Goal: Task Accomplishment & Management: Manage account settings

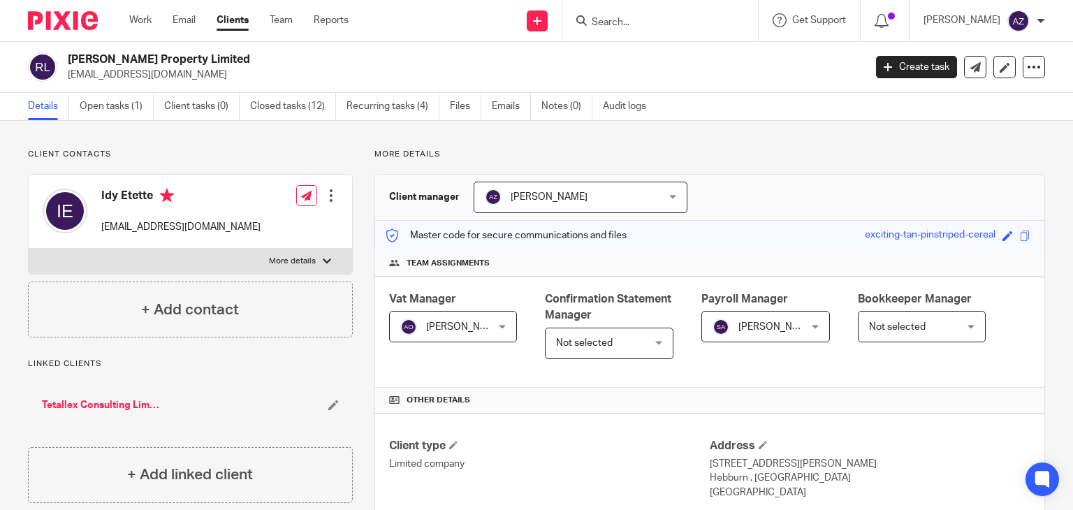
click at [604, 22] on input "Search" at bounding box center [654, 23] width 126 height 13
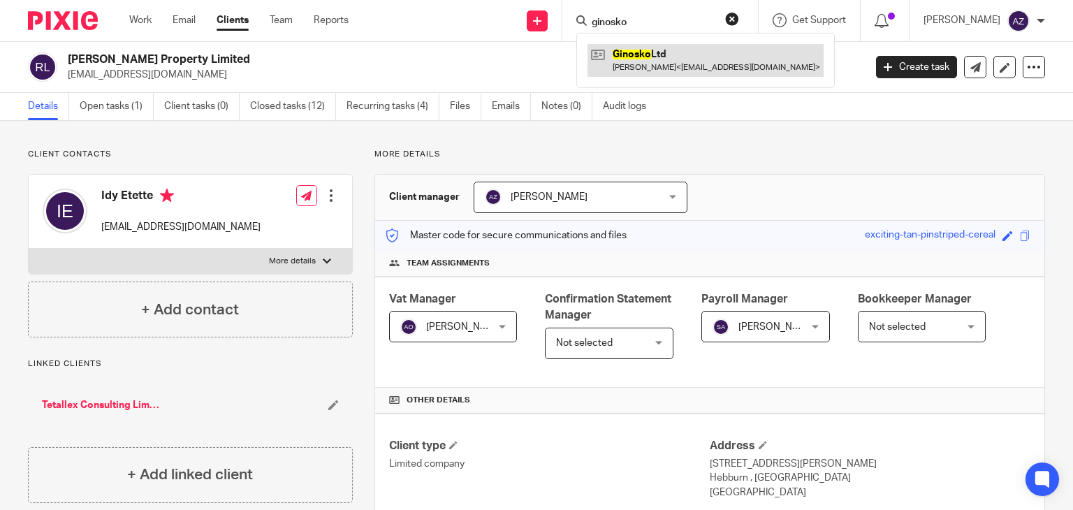
type input "ginosko"
click at [679, 53] on link at bounding box center [706, 60] width 236 height 32
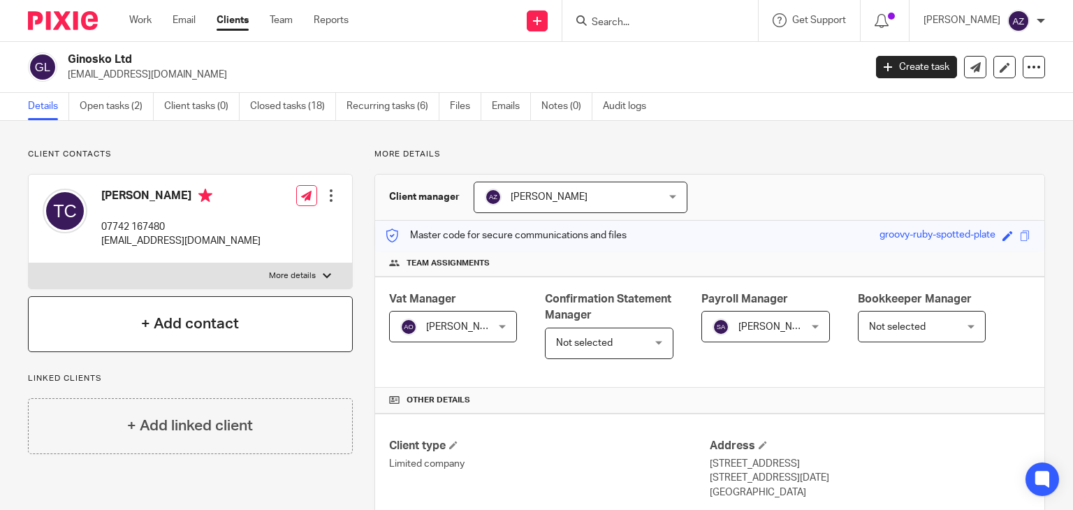
click at [187, 325] on h4 "+ Add contact" at bounding box center [190, 324] width 98 height 22
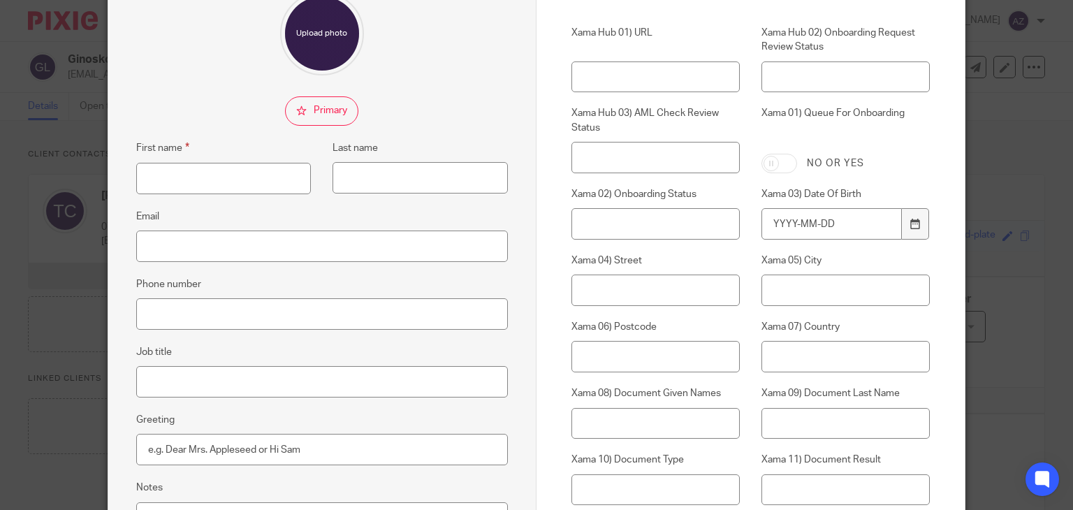
scroll to position [70, 0]
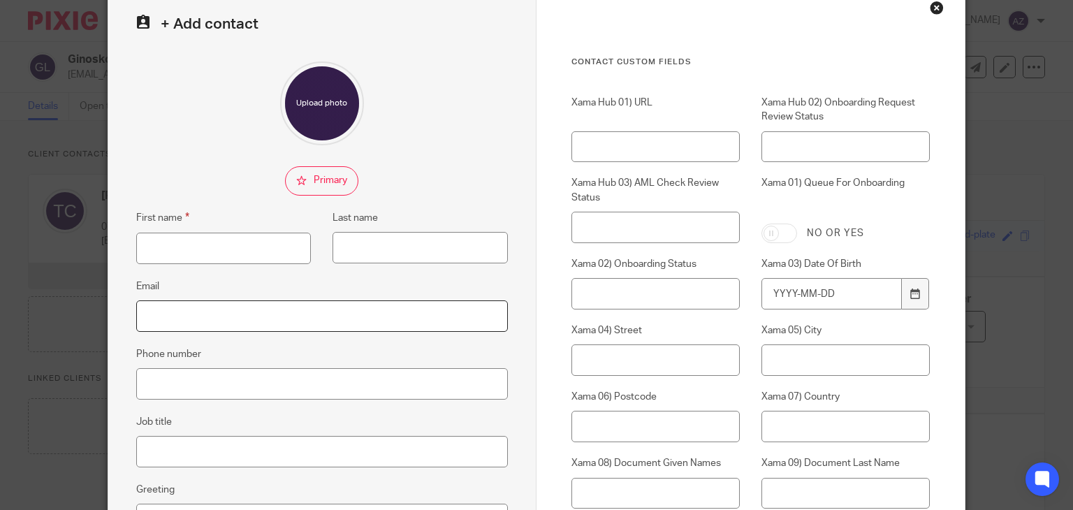
drag, startPoint x: 201, startPoint y: 326, endPoint x: 209, endPoint y: 325, distance: 7.7
click at [201, 326] on input "Email" at bounding box center [322, 316] width 372 height 31
paste input "misswendy992000@yahoo.co.uk"
type input "misswendy992000@yahoo.co.uk"
click at [274, 269] on div "First name Last name" at bounding box center [311, 244] width 394 height 68
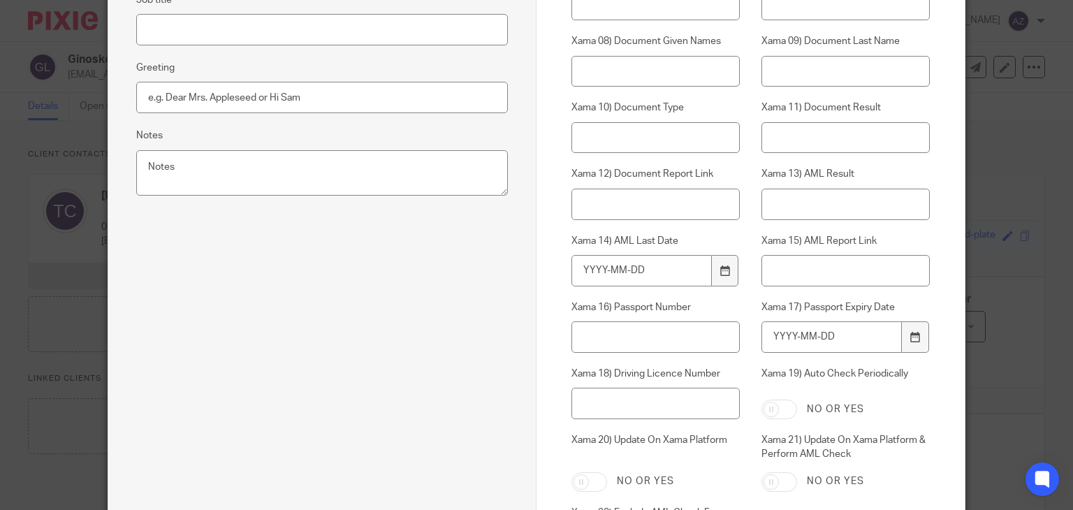
scroll to position [681, 0]
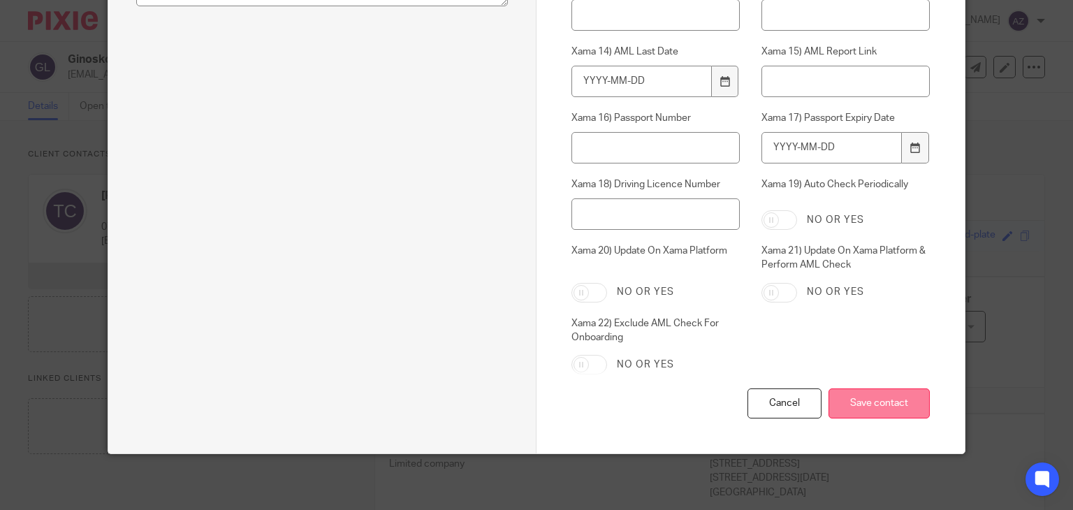
click at [883, 399] on input "Save contact" at bounding box center [879, 404] width 101 height 30
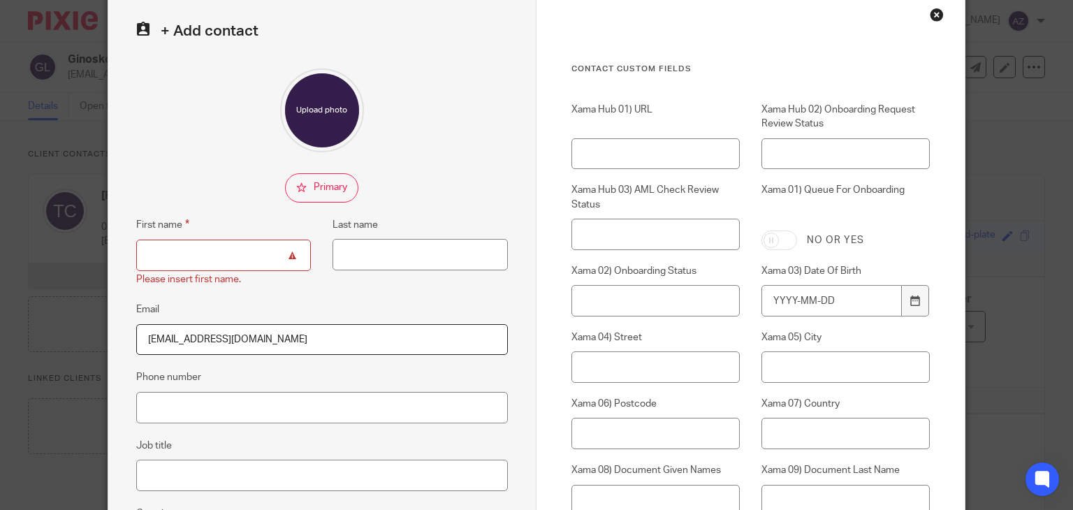
drag, startPoint x: 190, startPoint y: 336, endPoint x: 165, endPoint y: 338, distance: 25.2
click at [165, 338] on input "[EMAIL_ADDRESS][DOMAIN_NAME]" at bounding box center [322, 339] width 372 height 31
click at [217, 259] on input "First name" at bounding box center [223, 255] width 175 height 31
paste input "[PERSON_NAME]"
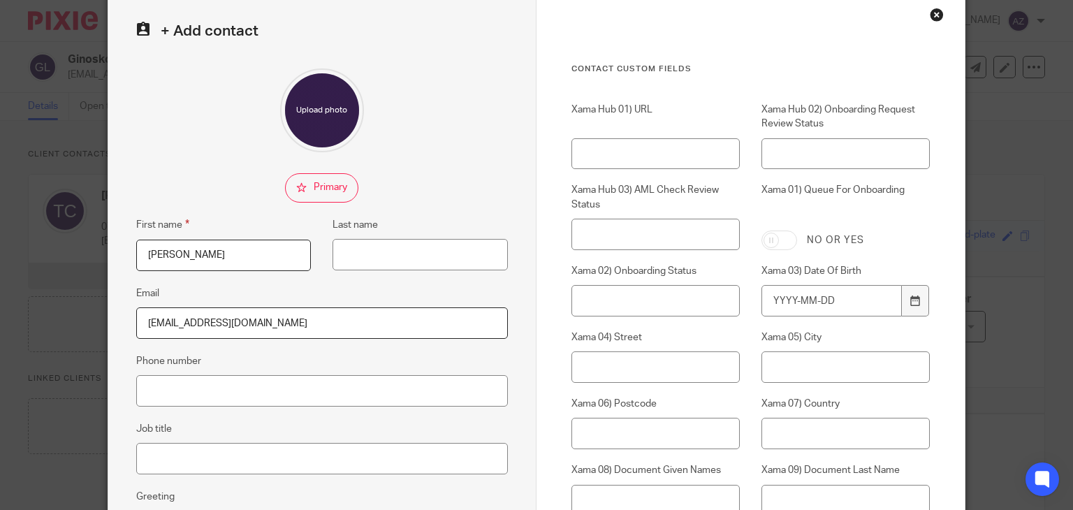
type input "[PERSON_NAME]"
click at [372, 198] on fieldset at bounding box center [322, 187] width 372 height 29
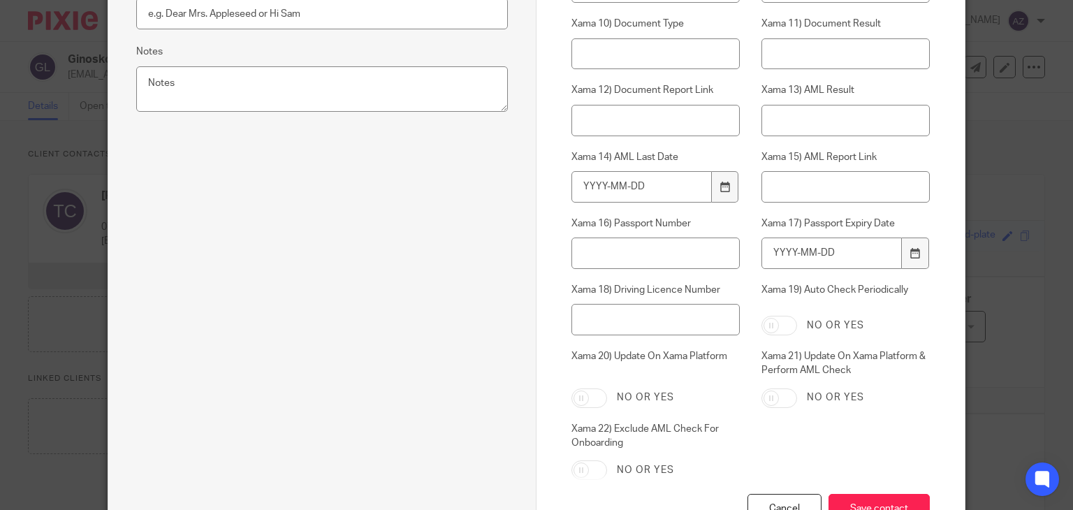
scroll to position [681, 0]
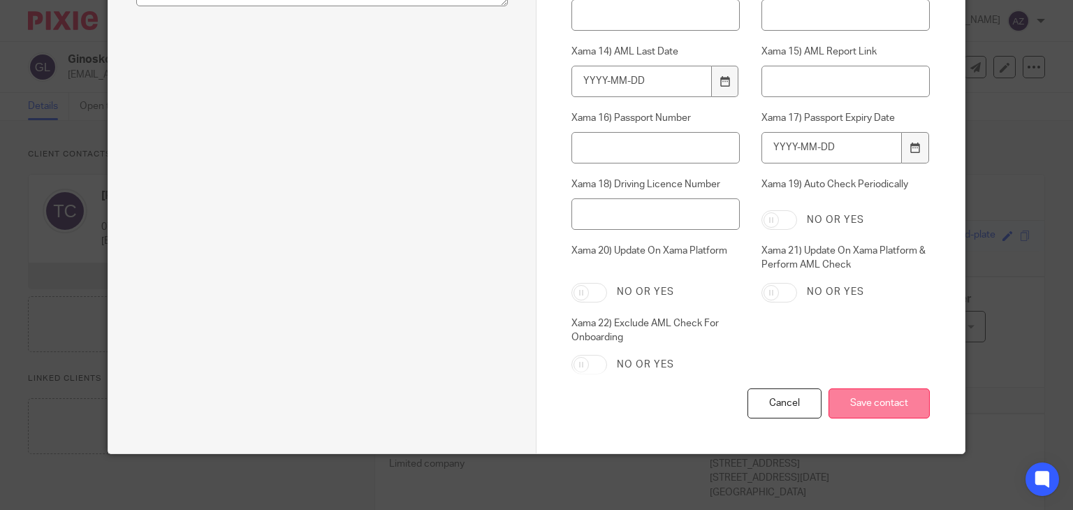
click at [867, 406] on input "Save contact" at bounding box center [879, 404] width 101 height 30
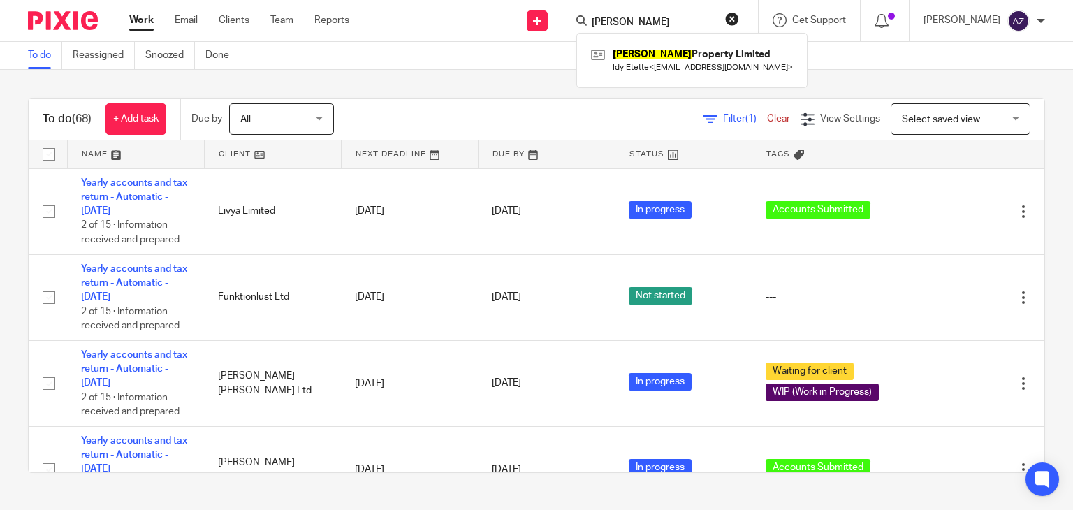
click at [490, 62] on div "To do Reassigned Snoozed Done" at bounding box center [536, 56] width 1073 height 28
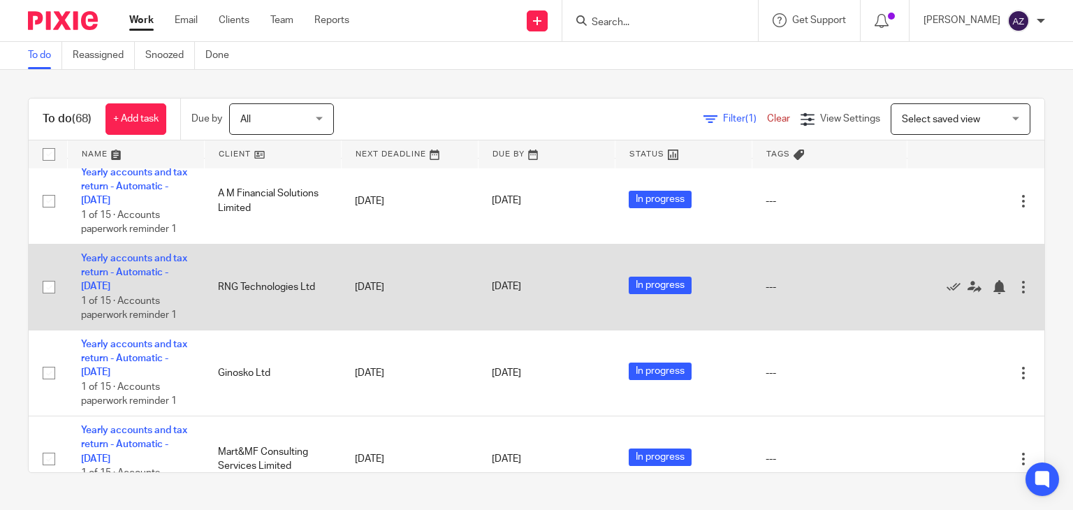
scroll to position [1045, 0]
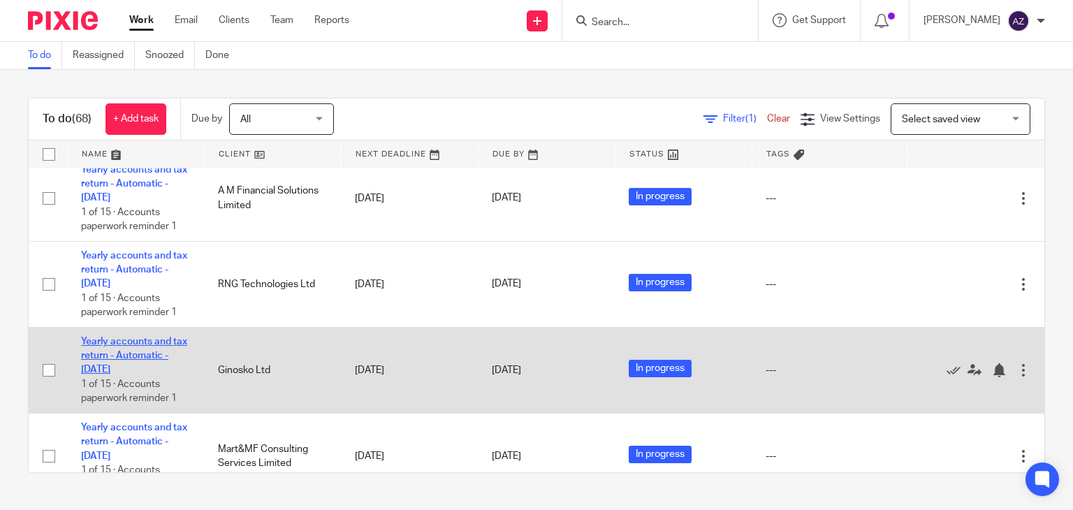
click at [131, 347] on link "Yearly accounts and tax return - Automatic - January 2024" at bounding box center [134, 356] width 106 height 38
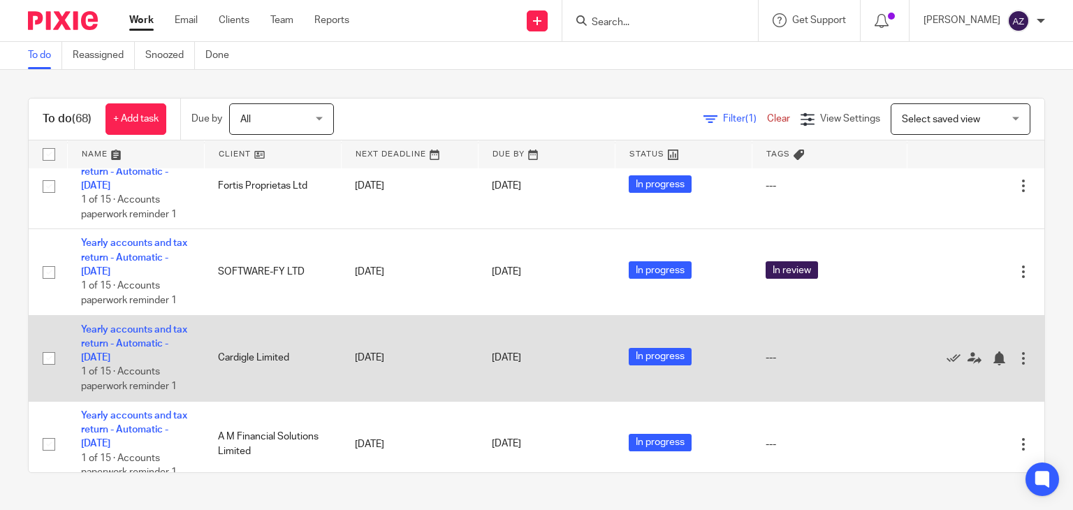
scroll to position [766, 0]
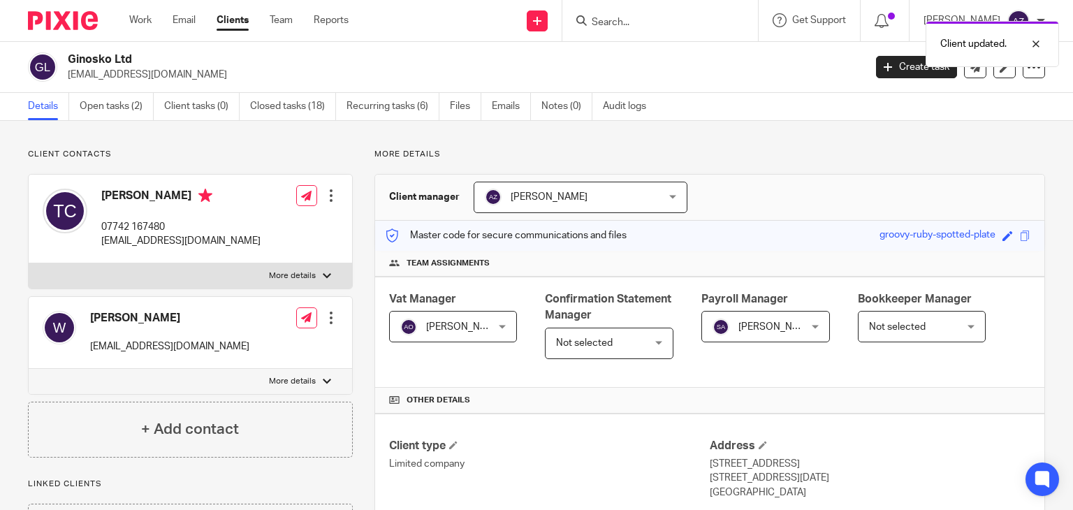
click at [326, 196] on div at bounding box center [331, 196] width 14 height 14
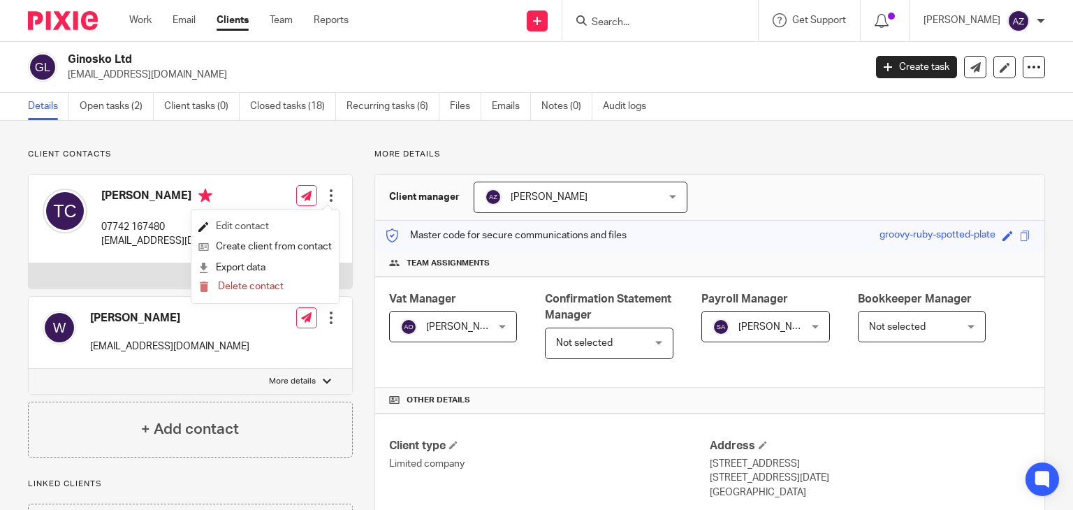
click at [257, 226] on link "Edit contact" at bounding box center [264, 227] width 133 height 20
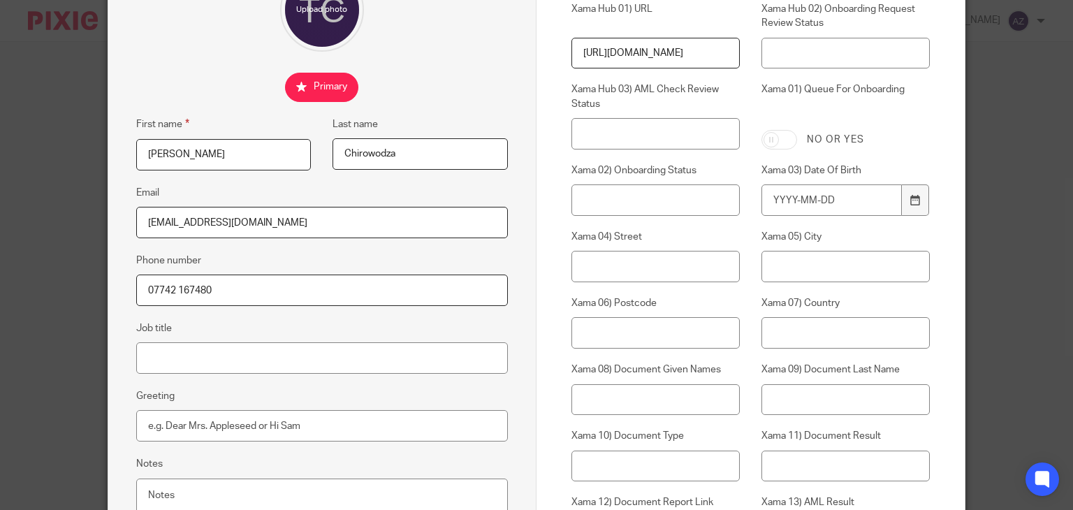
scroll to position [140, 0]
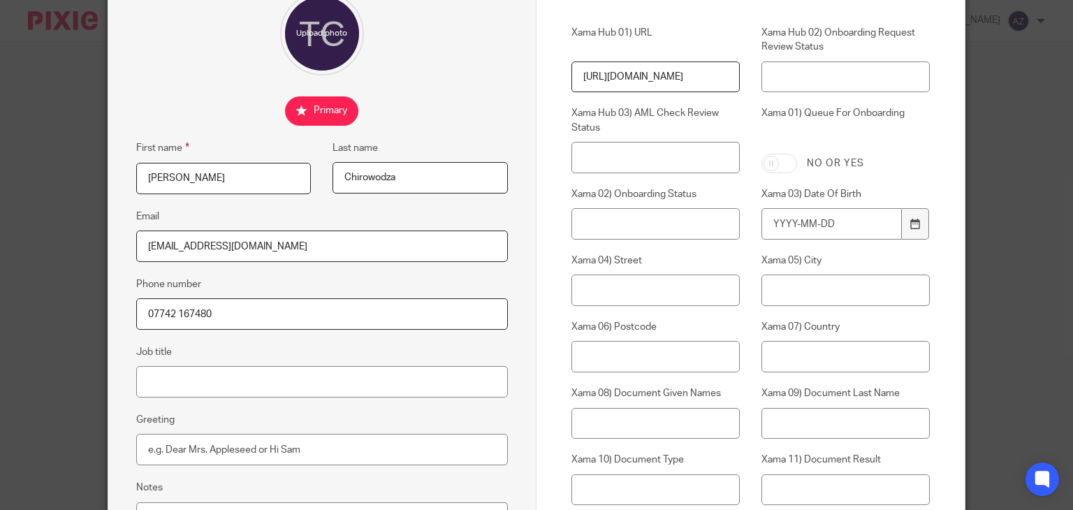
click at [290, 244] on input "[EMAIL_ADDRESS][DOMAIN_NAME]" at bounding box center [322, 246] width 372 height 31
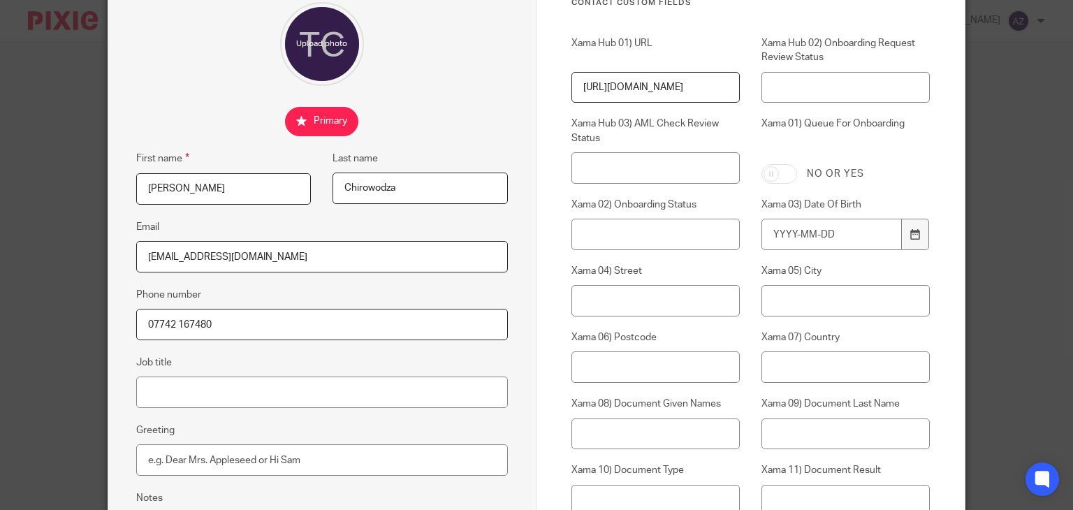
scroll to position [70, 0]
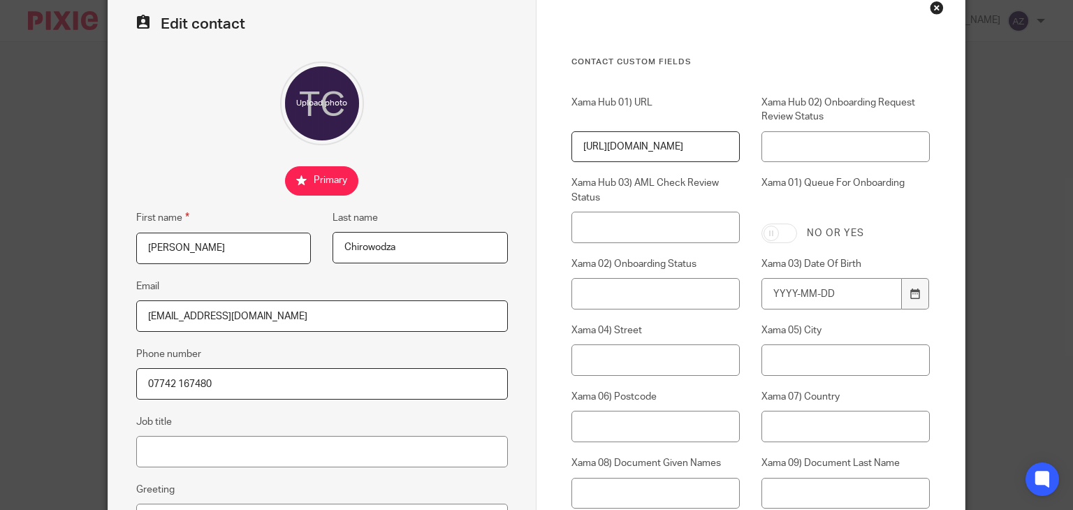
click at [934, 10] on div "Close this dialog window" at bounding box center [937, 8] width 14 height 14
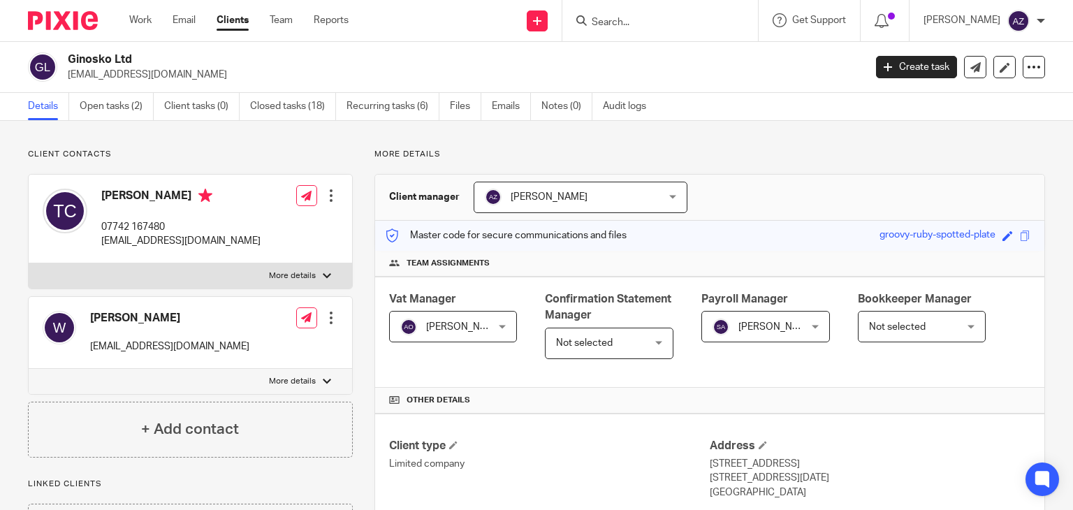
click at [328, 199] on div at bounding box center [331, 196] width 14 height 14
click at [229, 222] on link "Edit contact" at bounding box center [264, 227] width 133 height 20
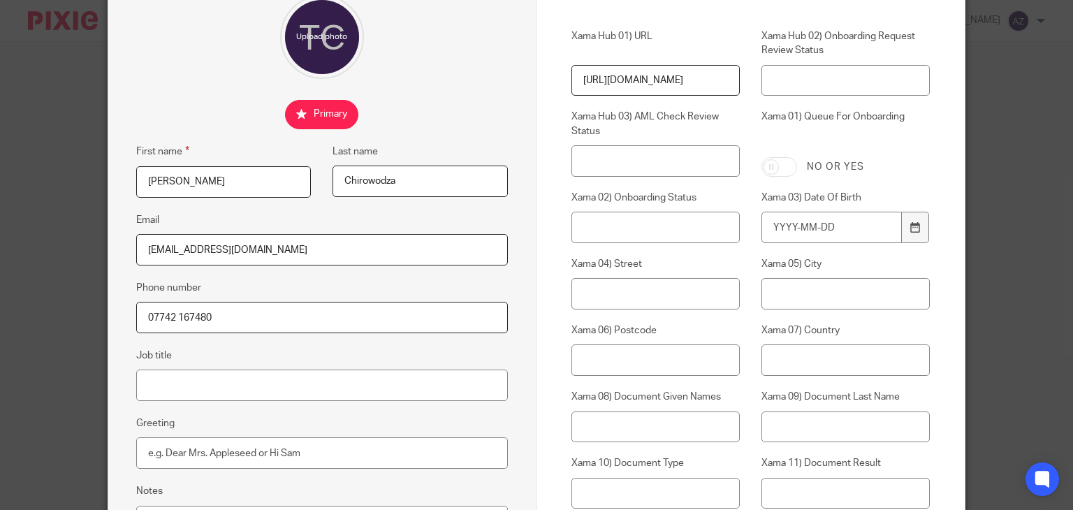
scroll to position [140, 0]
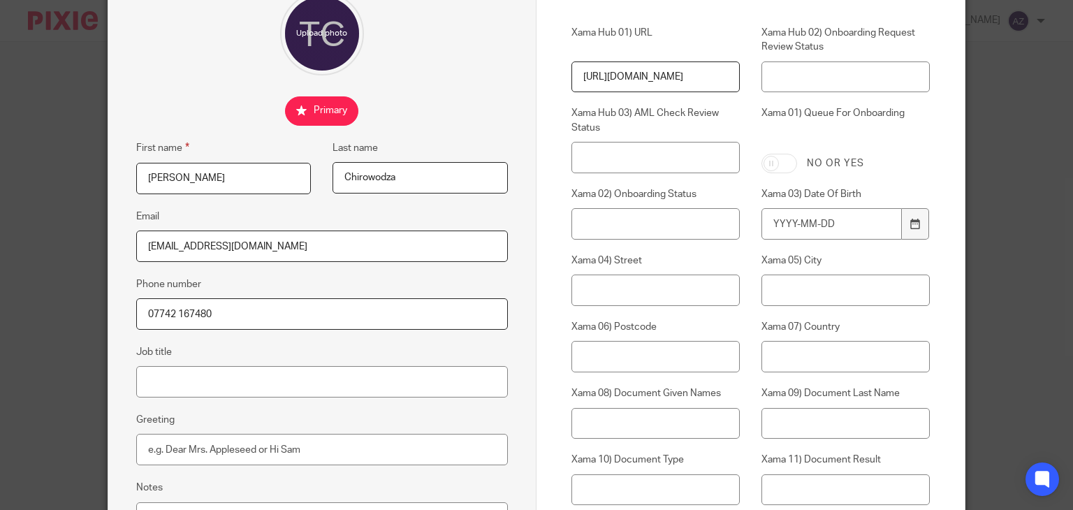
click at [334, 242] on input "[EMAIL_ADDRESS][DOMAIN_NAME]" at bounding box center [322, 246] width 372 height 31
type input "[EMAIL_ADDRESS][DOMAIN_NAME]"
click at [288, 242] on input "[EMAIL_ADDRESS][DOMAIN_NAME]" at bounding box center [322, 246] width 372 height 31
click at [499, 277] on fieldset "Phone number [PHONE_NUMBER]" at bounding box center [322, 303] width 372 height 54
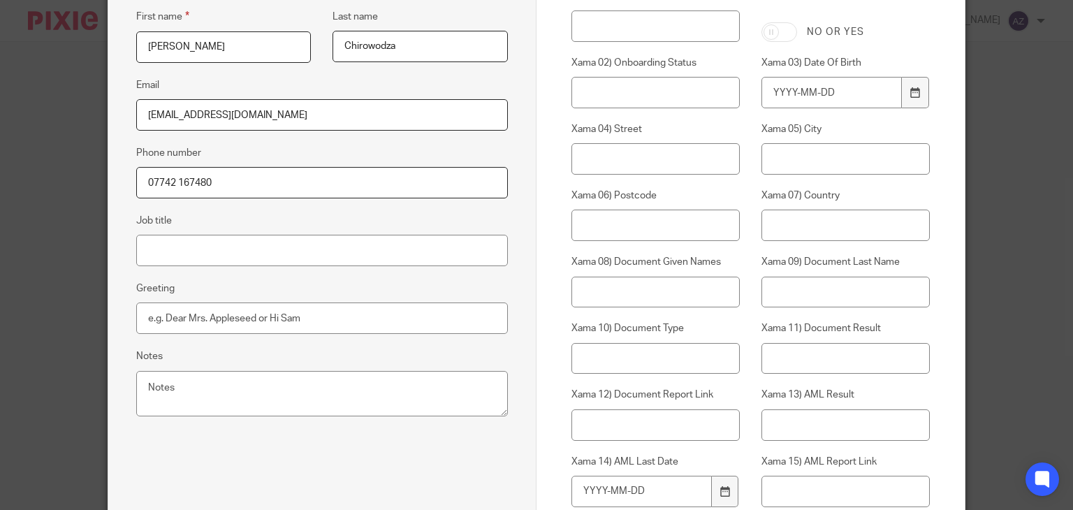
scroll to position [280, 0]
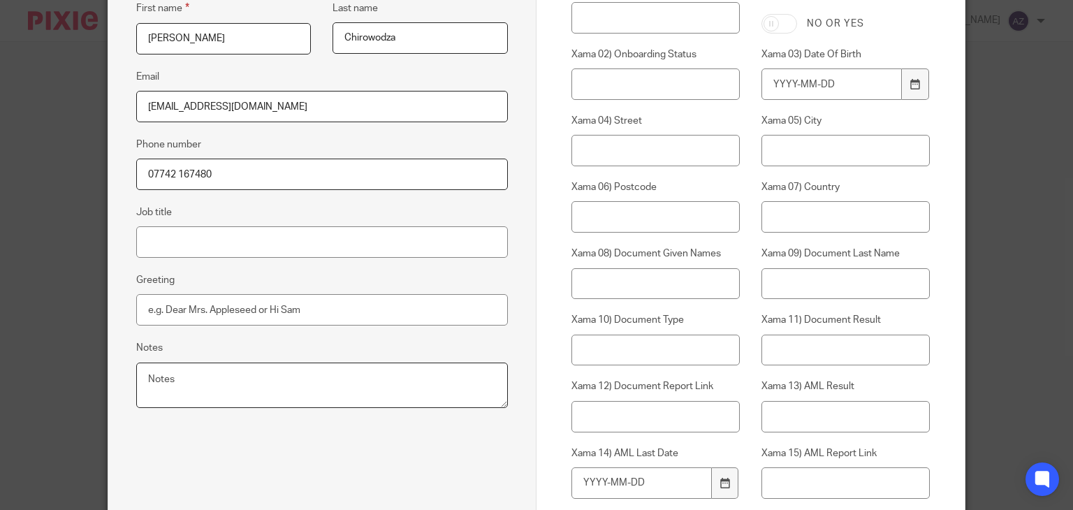
click at [286, 373] on textarea "Notes" at bounding box center [322, 386] width 372 height 46
click at [159, 375] on textarea "Notes" at bounding box center [322, 386] width 372 height 46
paste textarea "tchirowodza@icloud.com"
type textarea "tchirowodza@icloud.com"
click at [447, 435] on div "Edit contact First name Taffie Last name Chirowodza Email tchirowodza@yahoo.com…" at bounding box center [322, 316] width 428 height 1078
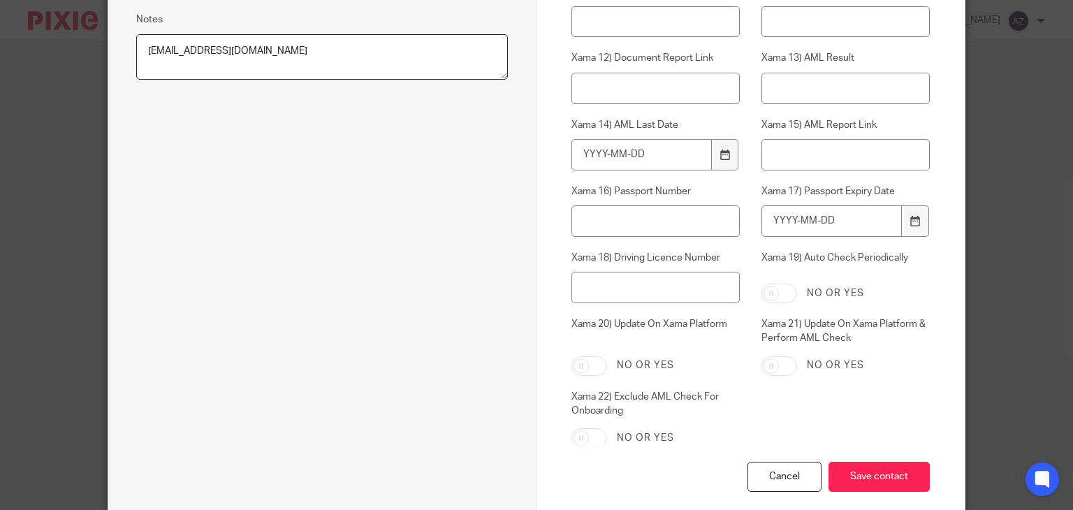
scroll to position [681, 0]
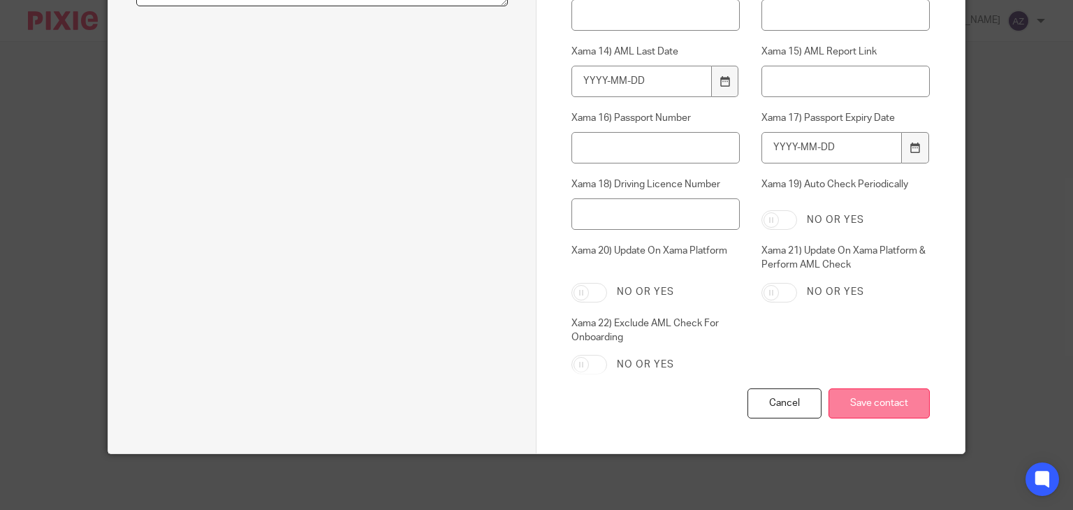
click at [894, 412] on input "Save contact" at bounding box center [879, 404] width 101 height 30
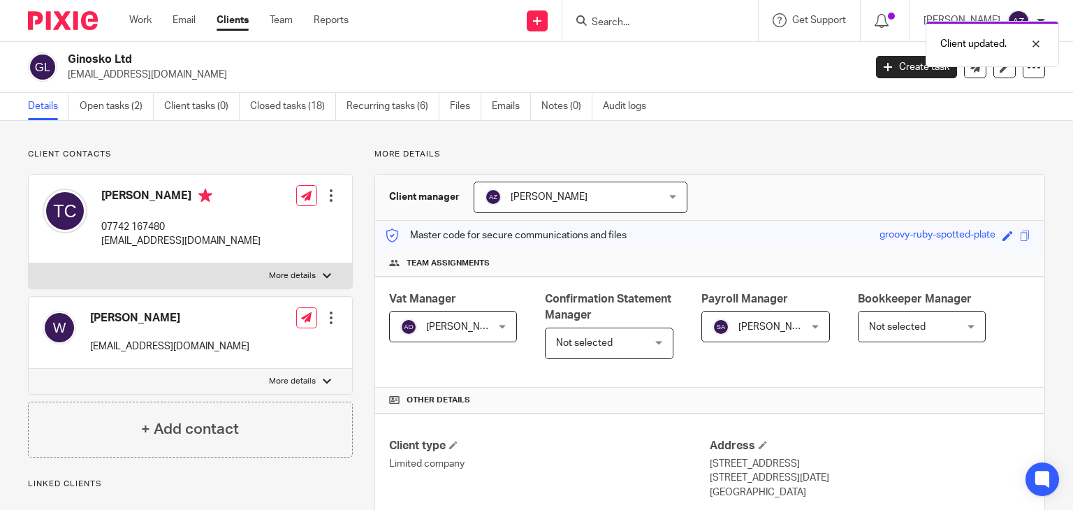
click at [327, 194] on div at bounding box center [331, 196] width 14 height 14
click at [240, 227] on link "Edit contact" at bounding box center [264, 227] width 133 height 20
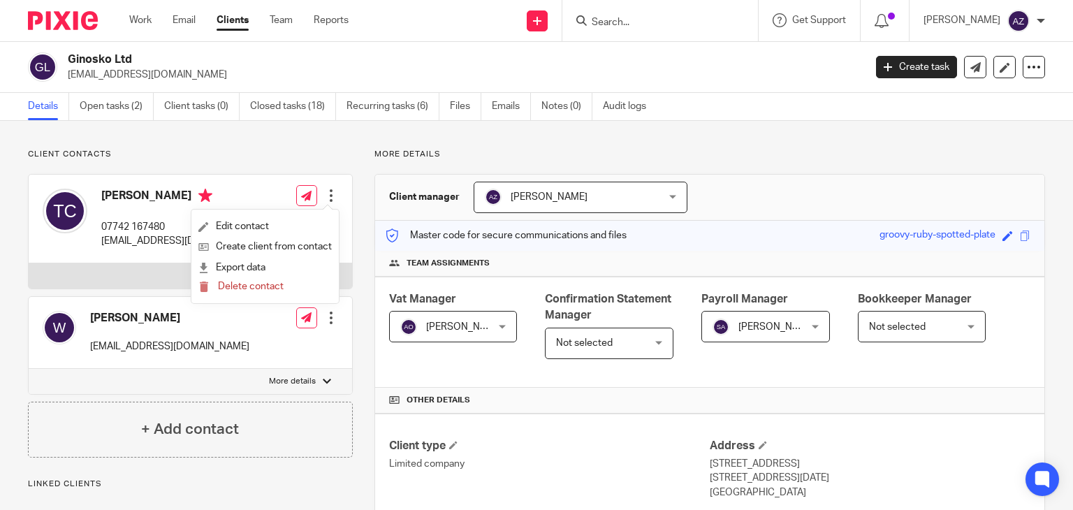
click at [324, 194] on div at bounding box center [331, 196] width 14 height 14
click at [266, 230] on link "Edit contact" at bounding box center [264, 227] width 133 height 20
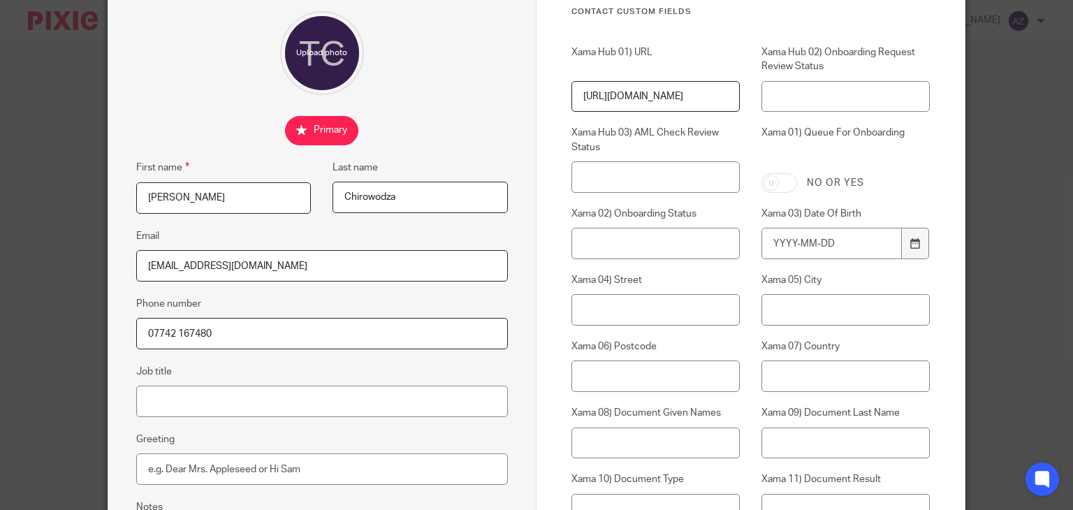
scroll to position [140, 0]
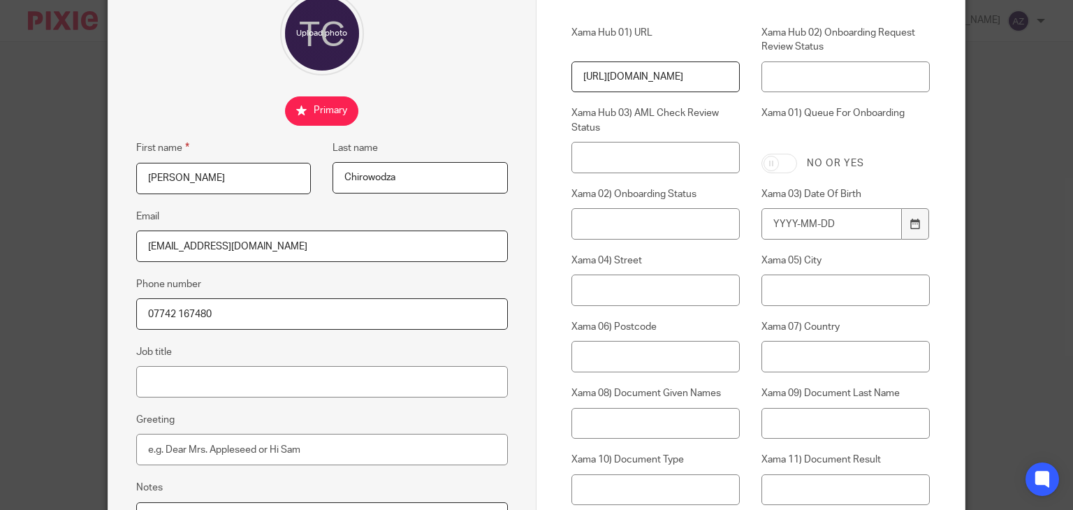
drag, startPoint x: 266, startPoint y: 245, endPoint x: 127, endPoint y: 243, distance: 138.4
click at [127, 243] on div "Edit contact First name Taffie Last name Chirowodza Email tchirowodza@yahoo.com…" at bounding box center [322, 456] width 428 height 1078
click at [88, 168] on div "Edit contact First name Taffie Last name Chirowodza Email tchirowodza@yahoo.com…" at bounding box center [536, 255] width 1073 height 510
drag, startPoint x: 253, startPoint y: 247, endPoint x: 129, endPoint y: 255, distance: 124.6
click at [129, 255] on div "Edit contact First name Taffie Last name Chirowodza Email tchirowodza@yahoo.com…" at bounding box center [322, 456] width 428 height 1078
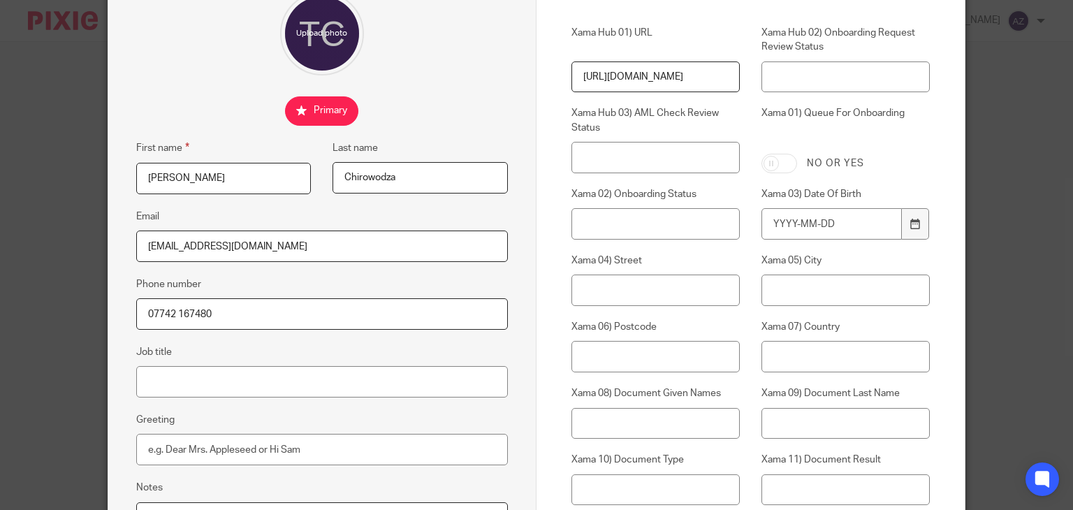
paste input "icloud"
type input "tchirowodza@icloud.com"
click at [45, 280] on div "Edit contact First name Taffie Last name Chirowodza Email tchirowodza@icloud.co…" at bounding box center [536, 255] width 1073 height 510
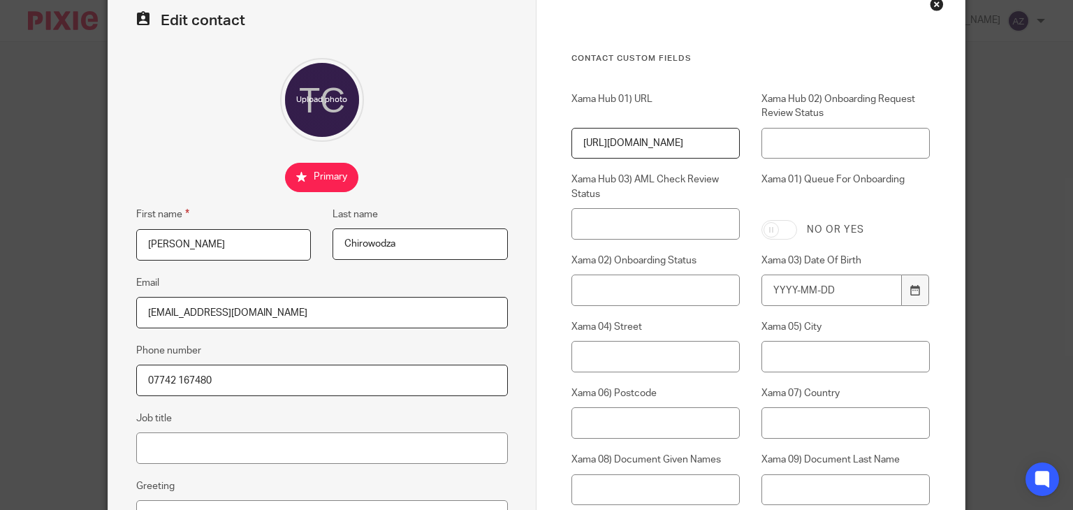
scroll to position [0, 0]
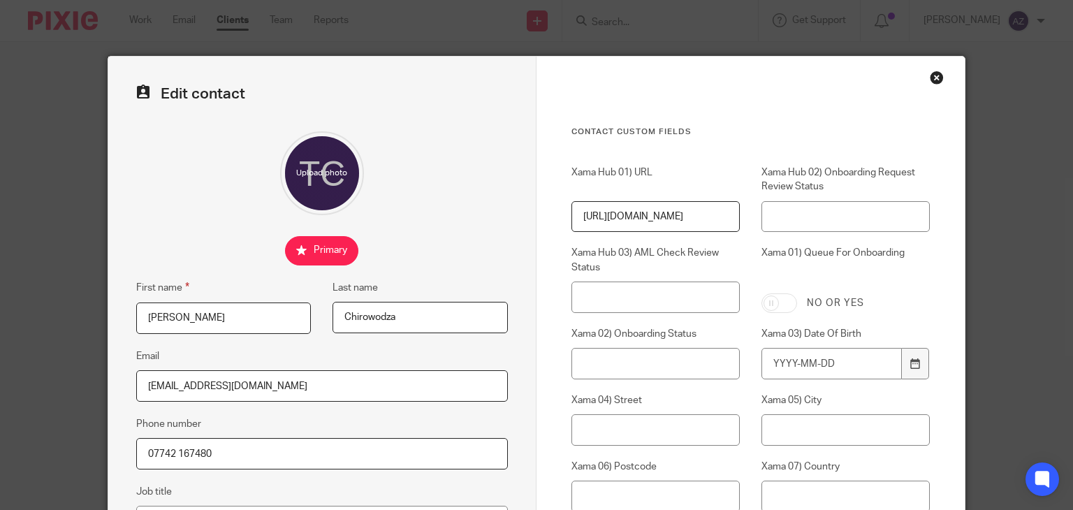
click at [934, 76] on div "Close this dialog window" at bounding box center [937, 78] width 14 height 14
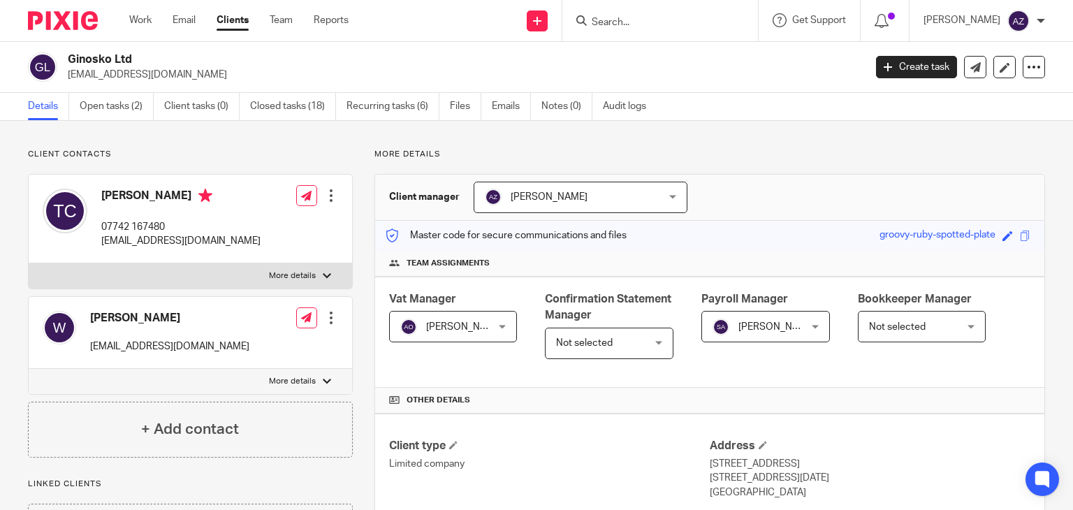
click at [330, 152] on p "Client contacts" at bounding box center [190, 154] width 325 height 11
drag, startPoint x: 137, startPoint y: 59, endPoint x: 67, endPoint y: 62, distance: 70.0
click at [68, 62] on h2 "Ginosko Ltd" at bounding box center [383, 59] width 630 height 15
copy h2 "Ginosko Ltd"
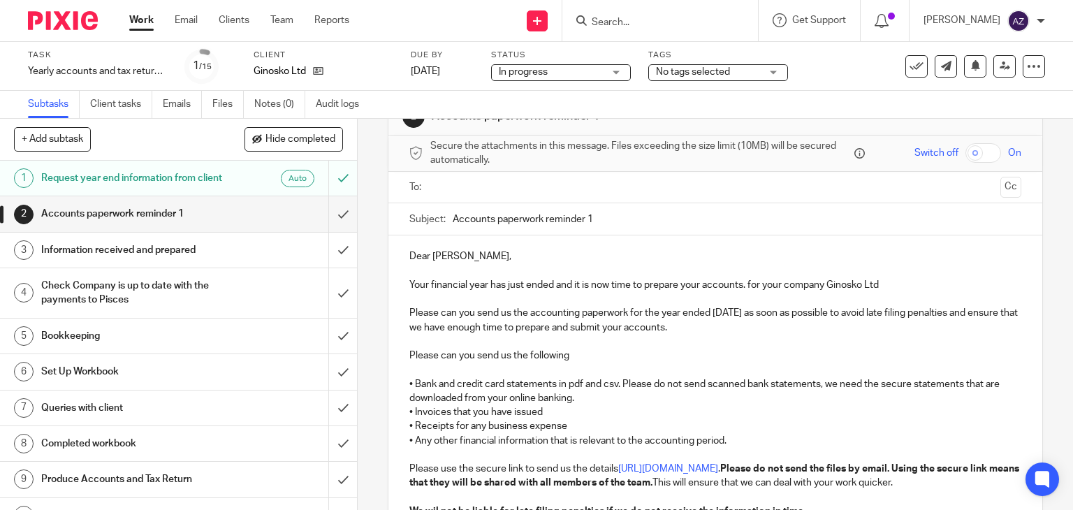
scroll to position [17, 0]
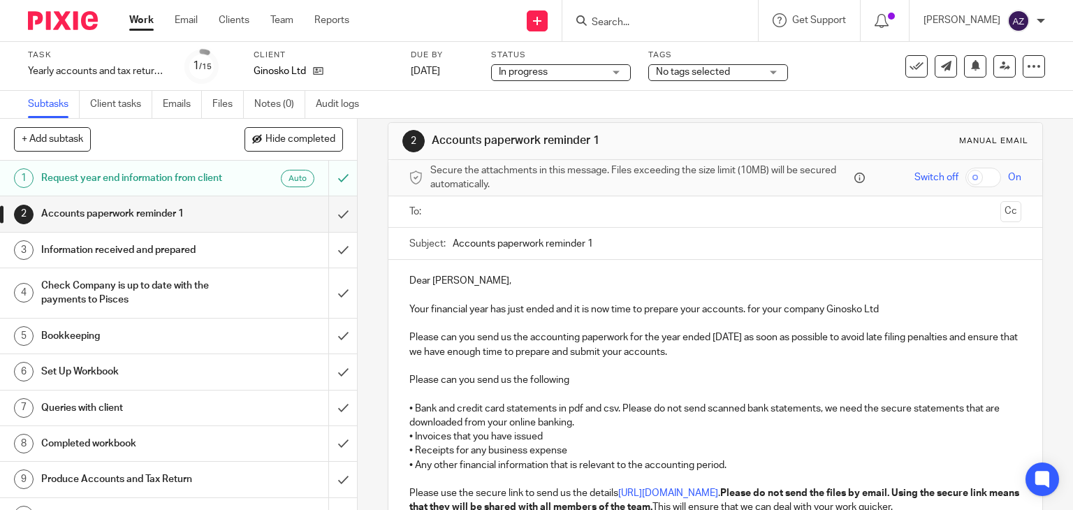
click at [953, 218] on input "text" at bounding box center [715, 212] width 560 height 16
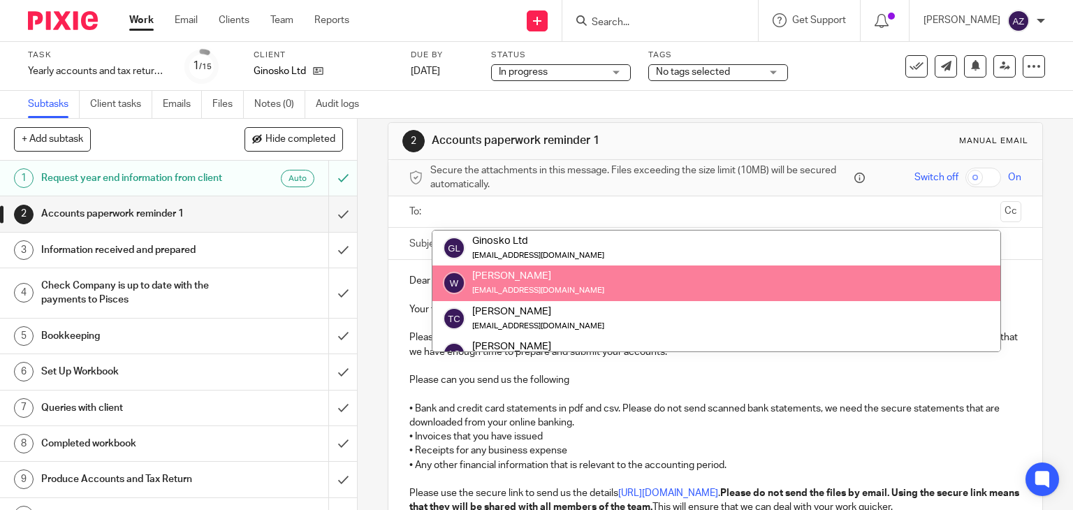
click at [978, 381] on p "Please can you send us the following" at bounding box center [716, 380] width 613 height 14
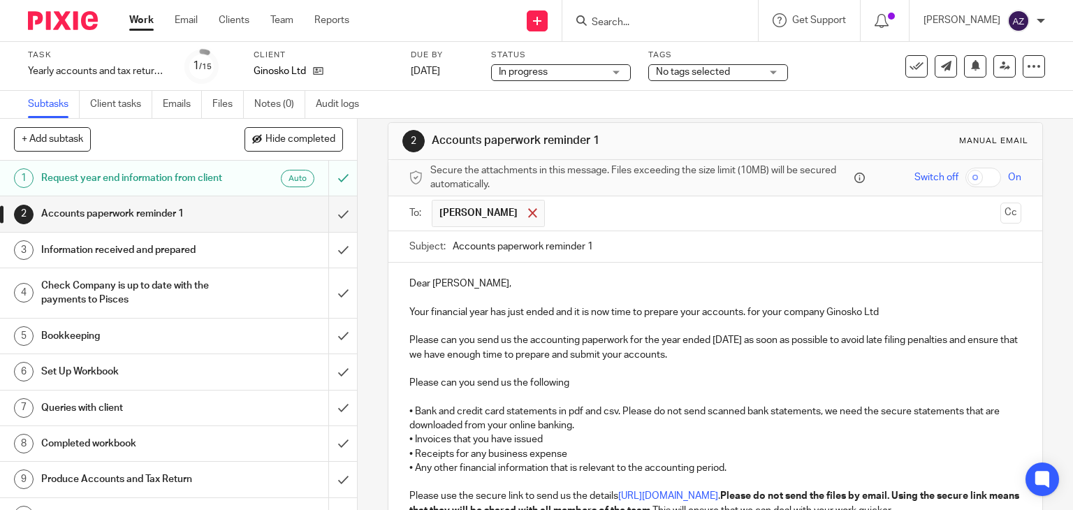
click at [528, 208] on span at bounding box center [532, 212] width 9 height 9
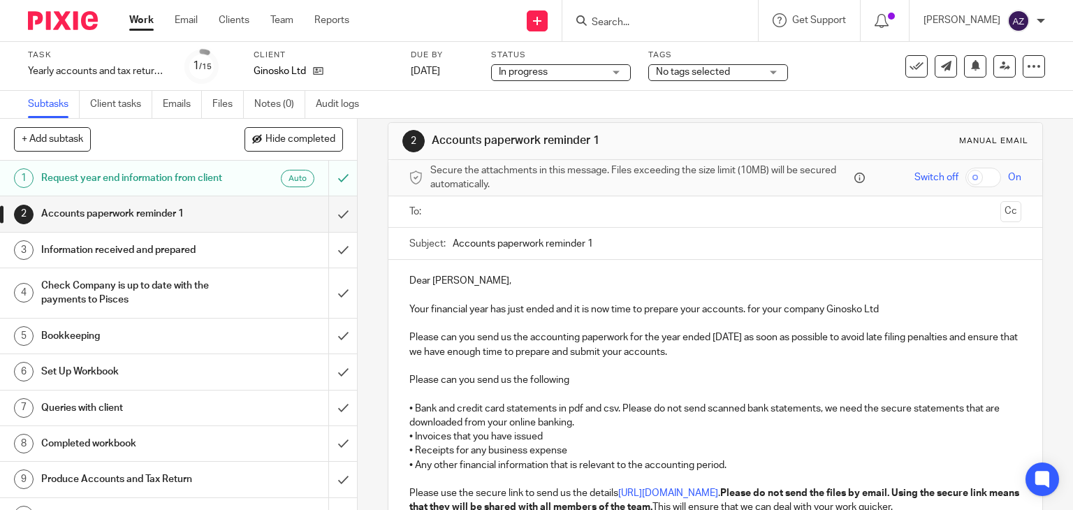
click at [553, 213] on input "text" at bounding box center [715, 212] width 560 height 16
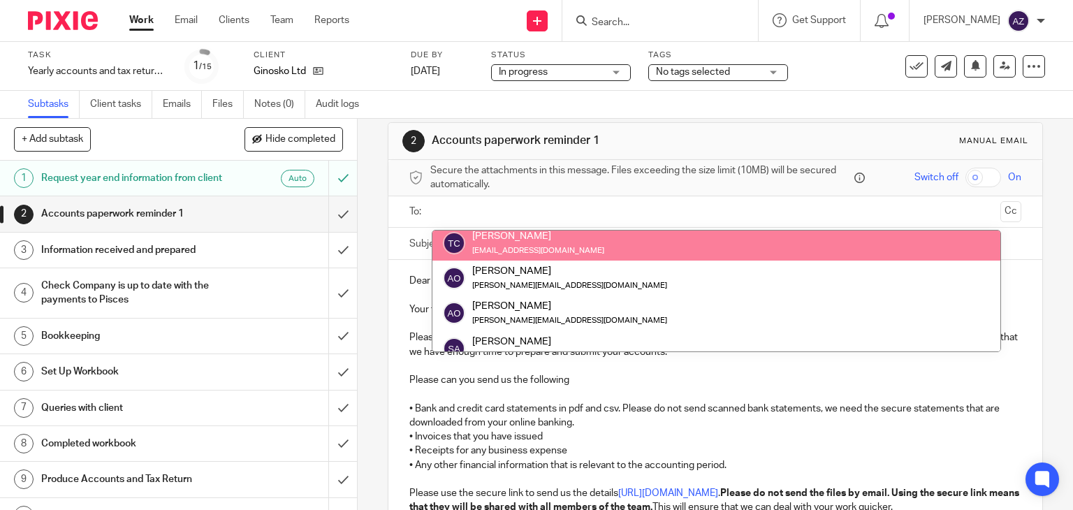
scroll to position [195, 0]
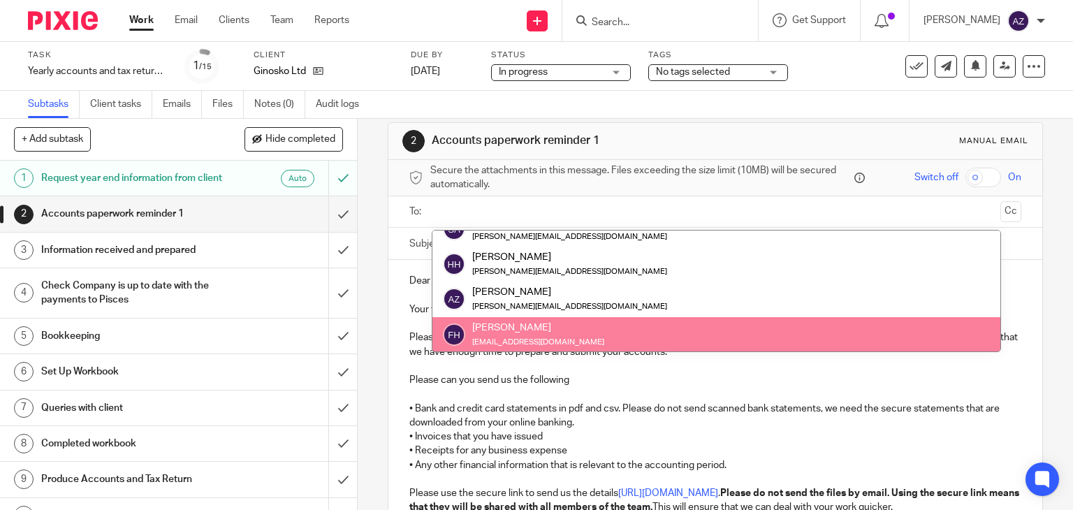
click at [925, 380] on p "Please can you send us the following" at bounding box center [716, 380] width 613 height 14
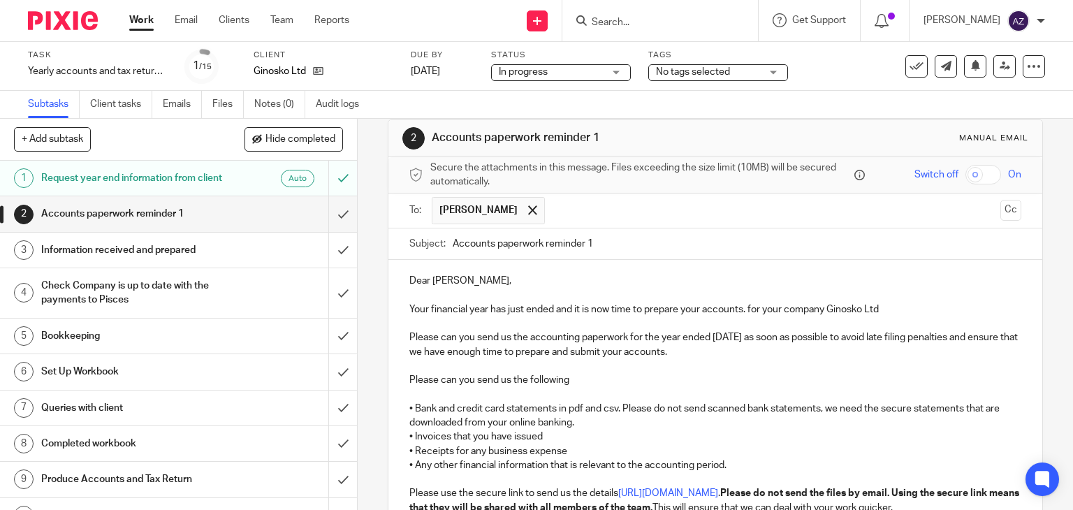
click at [980, 133] on div "Manual email" at bounding box center [994, 138] width 69 height 11
click at [838, 309] on p "Your financial year has just ended and it is now time to prepare your accounts.…" at bounding box center [716, 310] width 613 height 14
click at [781, 306] on p "Your financial year has just ended and it is now time to prepare your accounts.…" at bounding box center [716, 310] width 613 height 14
click at [797, 307] on p "Your financial year has just ended and it is now time to prepare your accounts.…" at bounding box center [716, 310] width 613 height 14
click at [441, 279] on p "Dear [PERSON_NAME]," at bounding box center [716, 281] width 613 height 14
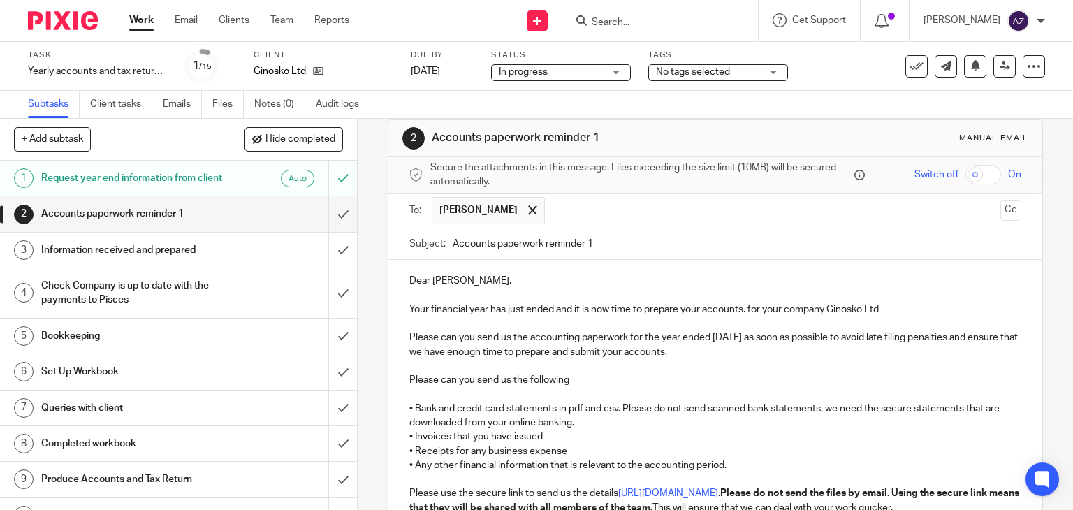
click at [492, 299] on p at bounding box center [716, 296] width 613 height 14
click at [528, 208] on span at bounding box center [532, 209] width 9 height 9
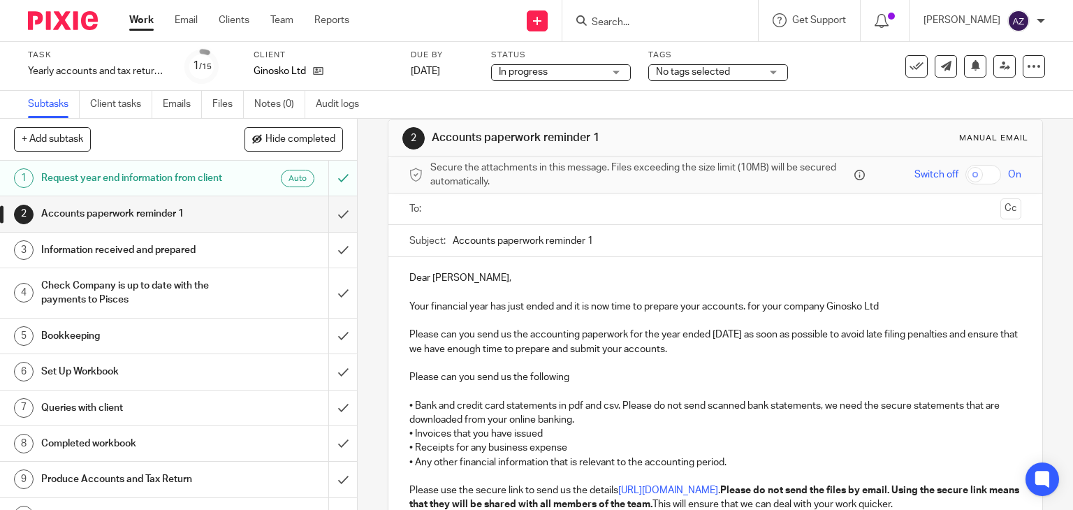
click at [703, 340] on p "Please can you send us the accounting paperwork for the year ended [DATE] as so…" at bounding box center [716, 342] width 613 height 29
click at [637, 389] on p at bounding box center [716, 391] width 613 height 14
